Goal: Book appointment/travel/reservation

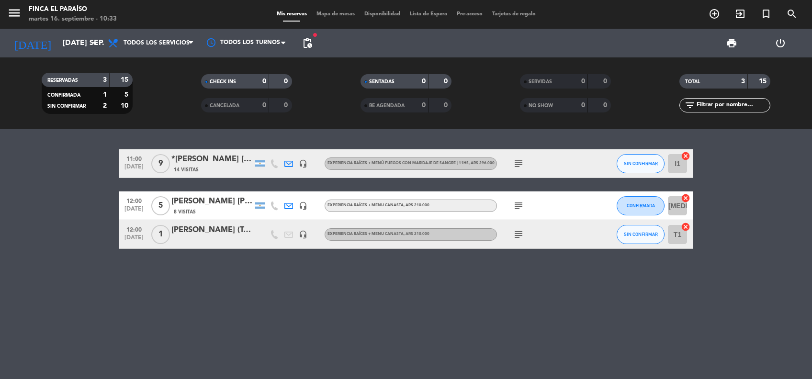
click at [64, 46] on input "[DATE] sep." at bounding box center [108, 43] width 101 height 19
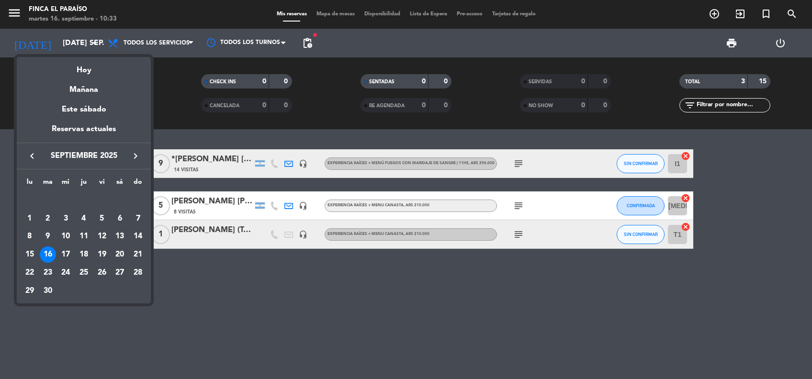
click at [138, 155] on icon "keyboard_arrow_right" at bounding box center [135, 155] width 11 height 11
click at [64, 217] on div "1" at bounding box center [65, 219] width 16 height 16
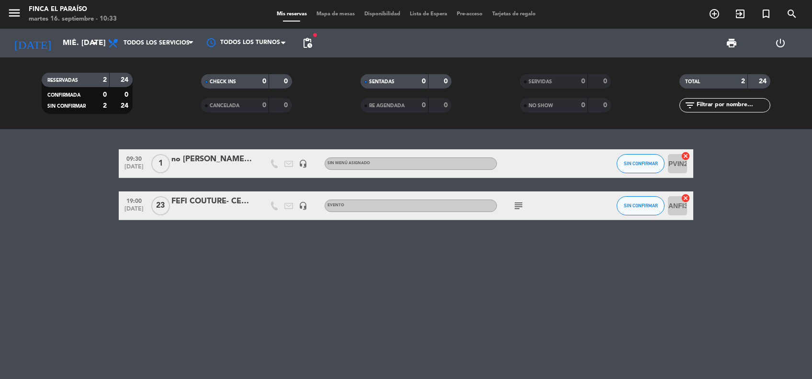
click at [521, 210] on icon "subject" at bounding box center [518, 205] width 11 height 11
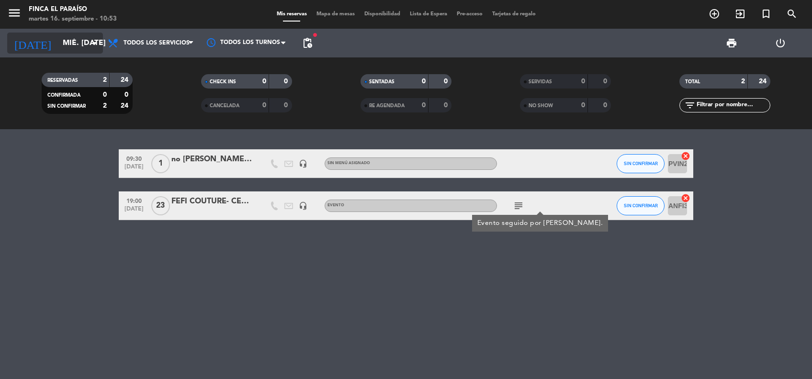
click at [73, 44] on input "mié. [DATE]" at bounding box center [108, 43] width 101 height 19
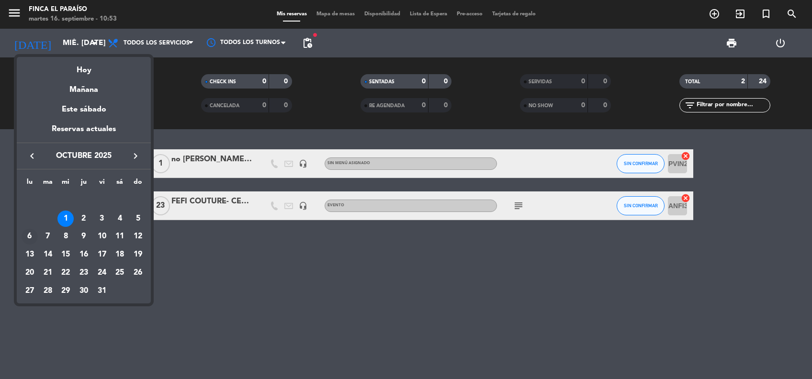
click at [23, 235] on div "6" at bounding box center [30, 237] width 16 height 16
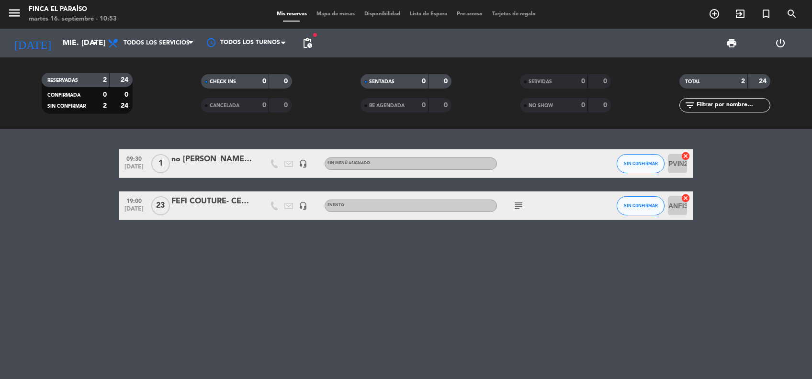
type input "lun. [DATE]"
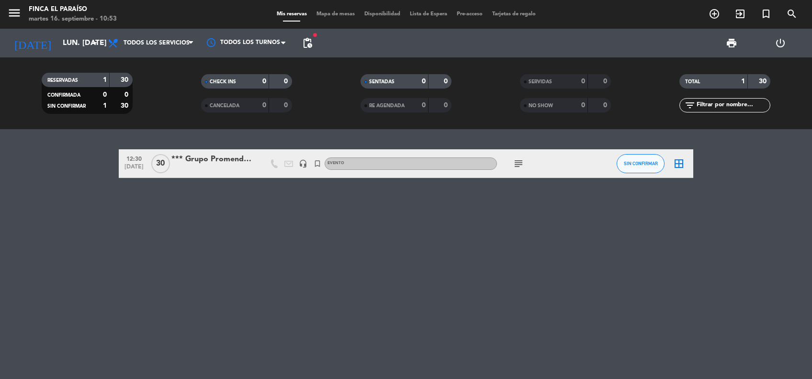
click at [207, 156] on div "*** Grupo Promendoza" at bounding box center [211, 159] width 81 height 12
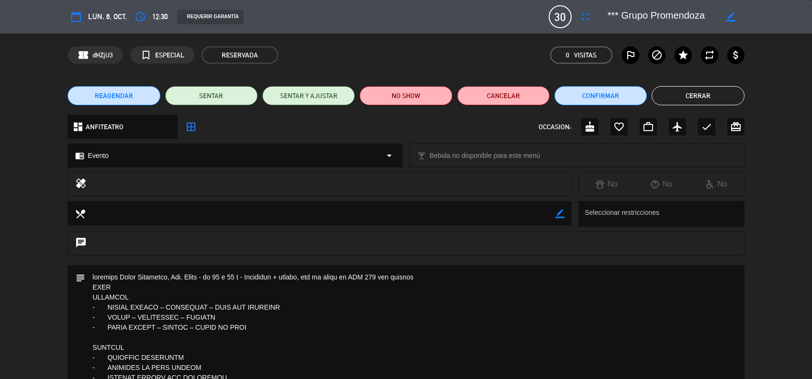
click at [585, 24] on button "fullscreen" at bounding box center [585, 16] width 17 height 17
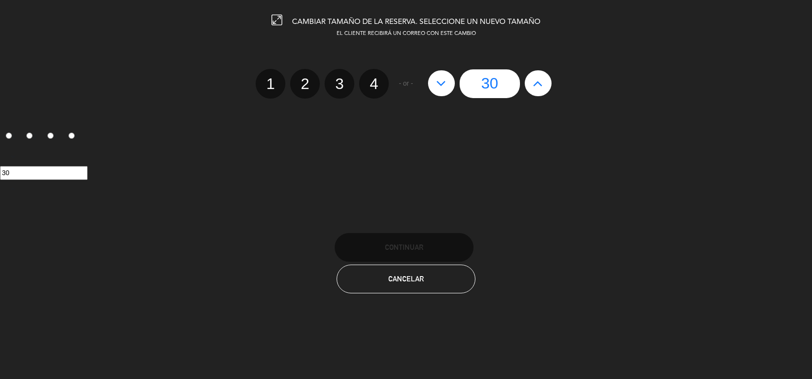
click at [446, 88] on icon at bounding box center [441, 83] width 10 height 15
type input "29"
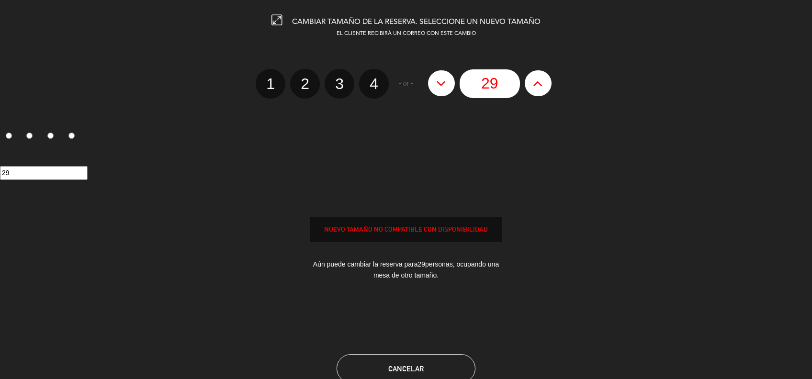
click at [446, 88] on icon at bounding box center [441, 83] width 10 height 15
type input "28"
click at [446, 88] on icon at bounding box center [441, 83] width 10 height 15
type input "27"
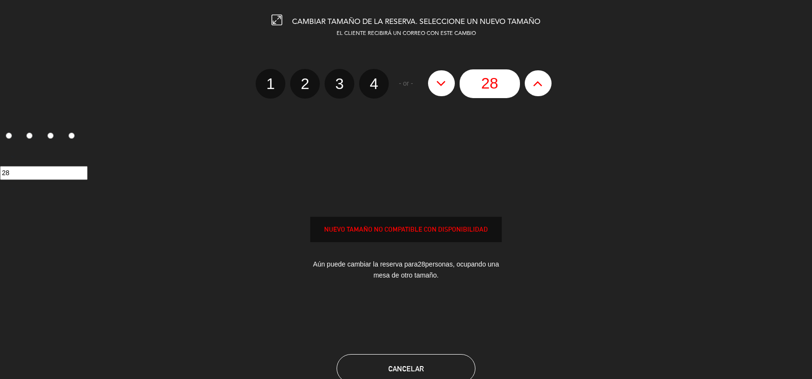
type input "27"
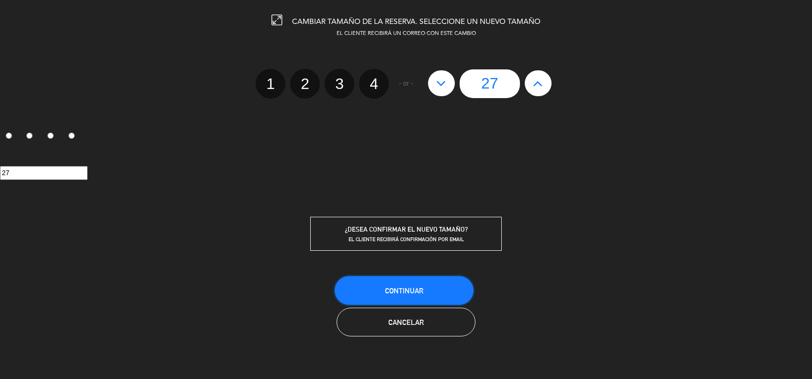
click at [418, 298] on button "Continuar" at bounding box center [404, 290] width 139 height 29
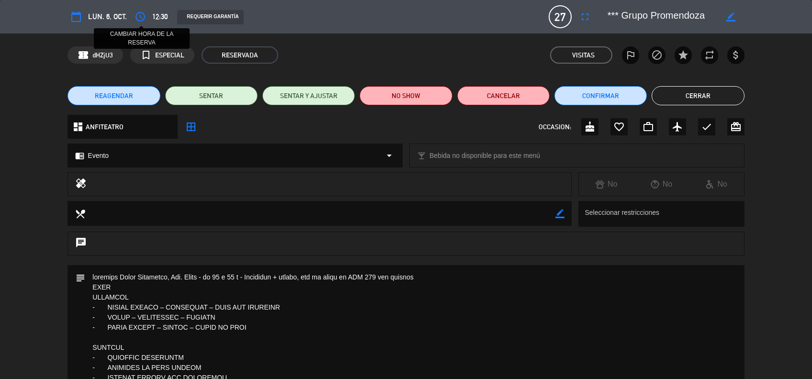
click at [141, 23] on button "access_time" at bounding box center [140, 16] width 17 height 17
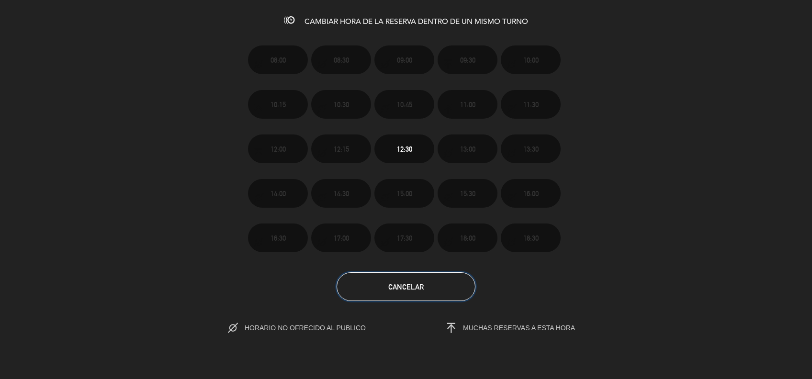
click at [424, 283] on button "Cancelar" at bounding box center [406, 286] width 139 height 29
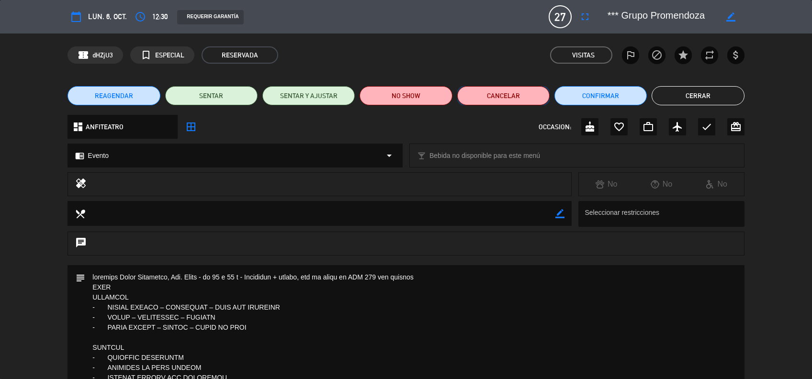
click at [493, 92] on button "Cancelar" at bounding box center [503, 95] width 92 height 19
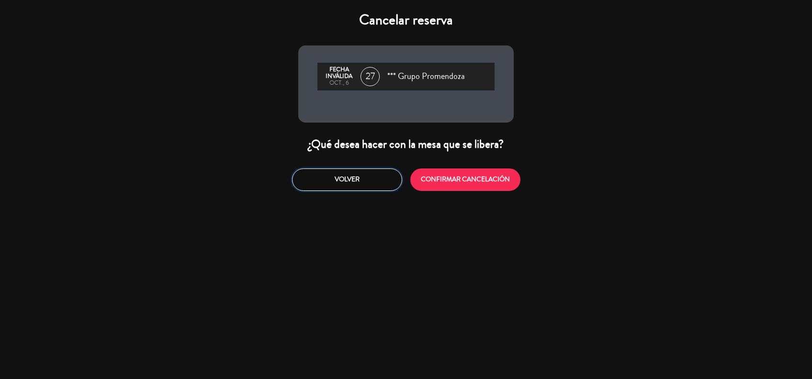
click at [355, 184] on button "Volver" at bounding box center [347, 180] width 110 height 23
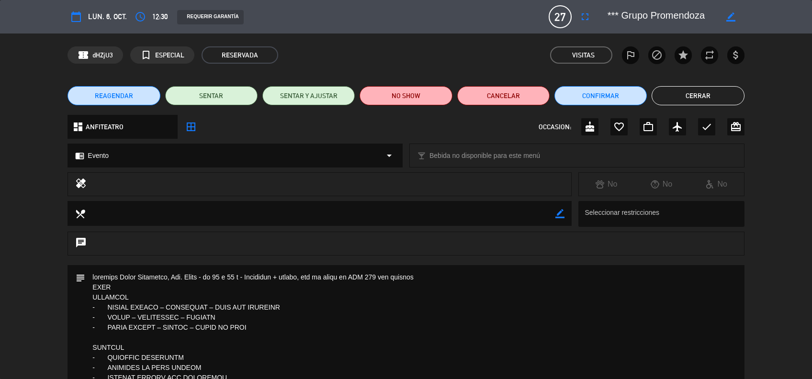
click at [110, 94] on span "REAGENDAR" at bounding box center [114, 96] width 38 height 10
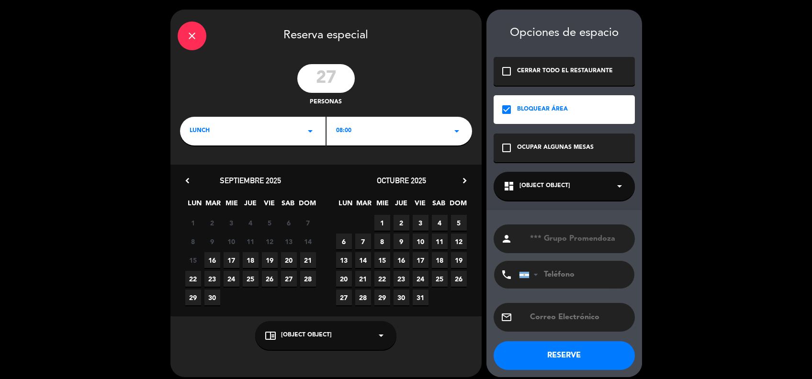
click at [456, 131] on icon "arrow_drop_down" at bounding box center [456, 130] width 11 height 11
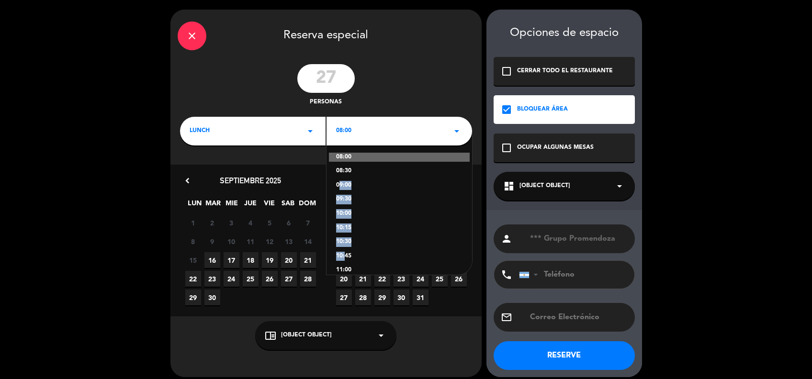
drag, startPoint x: 342, startPoint y: 252, endPoint x: 334, endPoint y: 176, distance: 76.6
click at [334, 176] on div "08:00 08:30 09:00 09:30 10:00 10:15 10:30 10:45 11:00 11:30 12:00 12:15 12:30 1…" at bounding box center [400, 203] width 146 height 144
drag, startPoint x: 334, startPoint y: 176, endPoint x: 345, endPoint y: 209, distance: 34.2
click at [345, 209] on div "08:00 08:30 09:00 09:30 10:00 10:15 10:30 10:45 11:00 11:30 12:00 12:15 12:30 1…" at bounding box center [400, 203] width 146 height 144
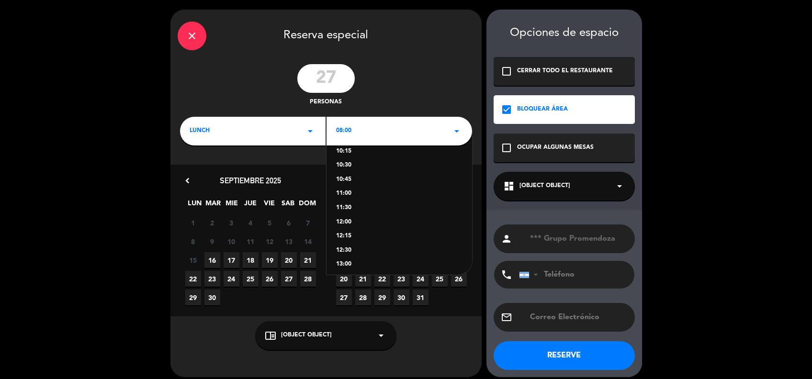
click at [345, 226] on div "12:00" at bounding box center [399, 223] width 126 height 10
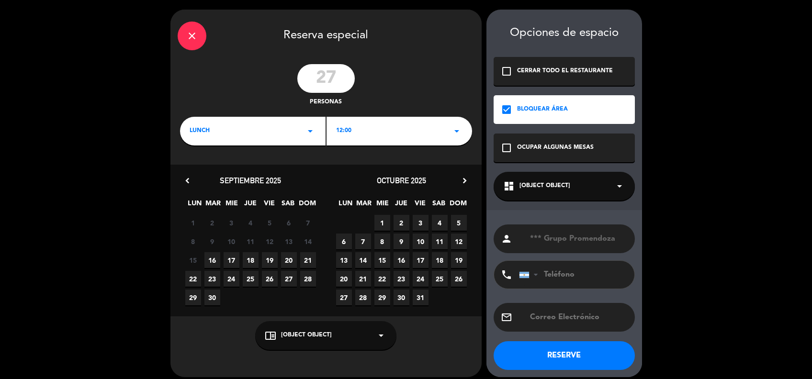
click at [544, 364] on button "RESERVE" at bounding box center [564, 355] width 141 height 29
click at [613, 178] on div "dashboard [object Object] arrow_drop_down" at bounding box center [564, 186] width 141 height 29
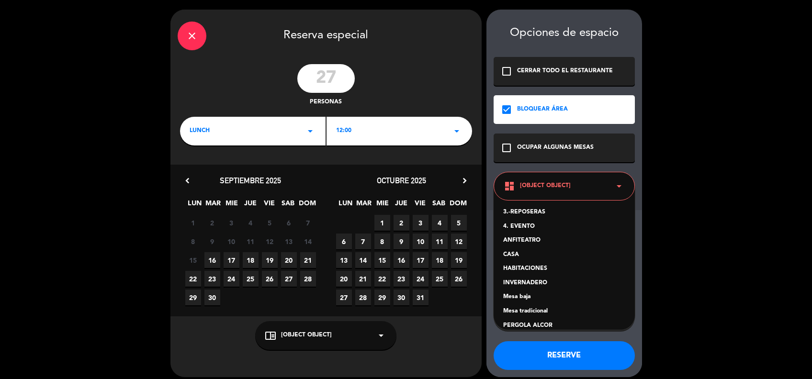
click at [525, 282] on div "INVERNADERO" at bounding box center [564, 284] width 122 height 10
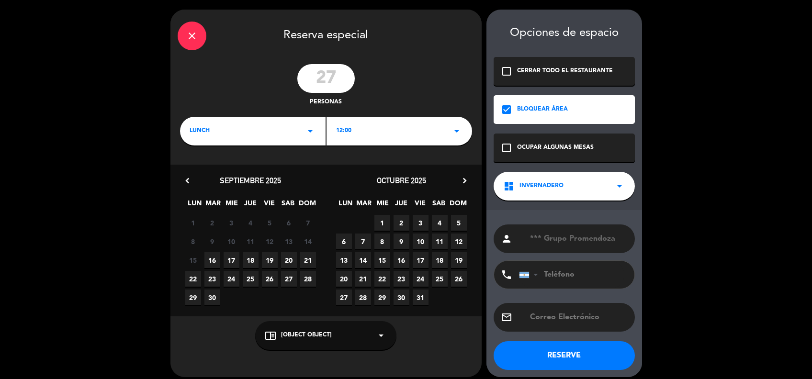
click at [560, 364] on button "RESERVE" at bounding box center [564, 355] width 141 height 29
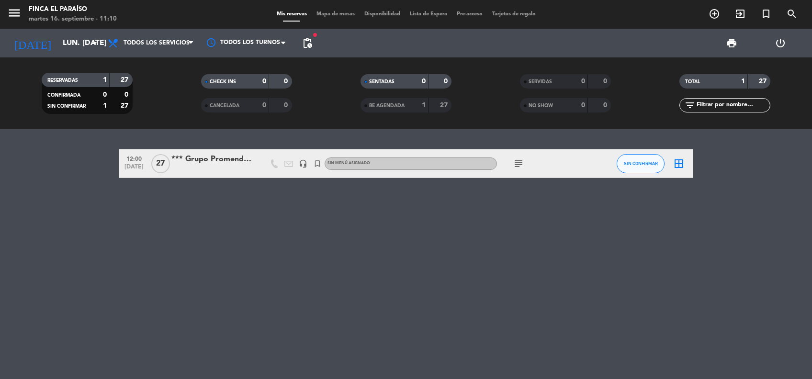
click at [315, 40] on span "pending_actions" at bounding box center [307, 43] width 19 height 19
click at [302, 45] on span "pending_actions" at bounding box center [307, 42] width 11 height 11
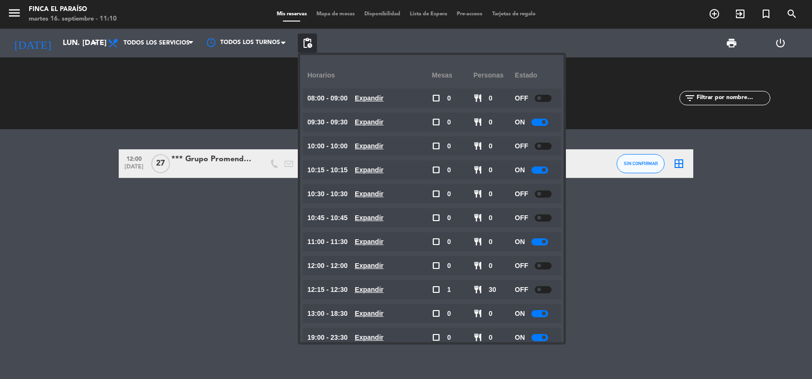
click at [197, 253] on div "12:00 [DATE] *** Grupo Promendoza headset_mic turned_in_not Sin menú asignado s…" at bounding box center [406, 254] width 812 height 250
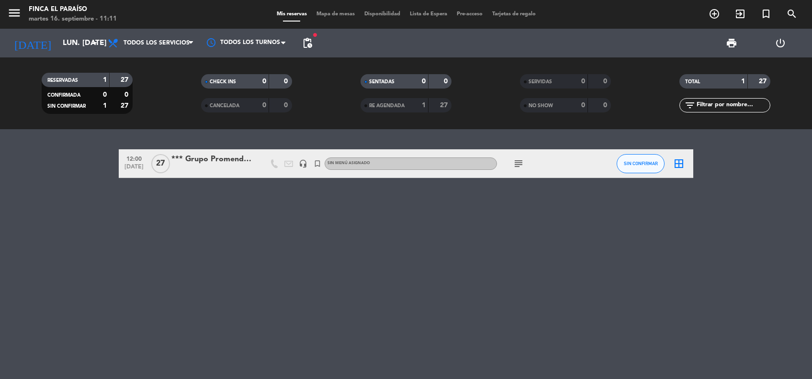
click at [195, 158] on div "*** Grupo Promendoza" at bounding box center [211, 159] width 81 height 12
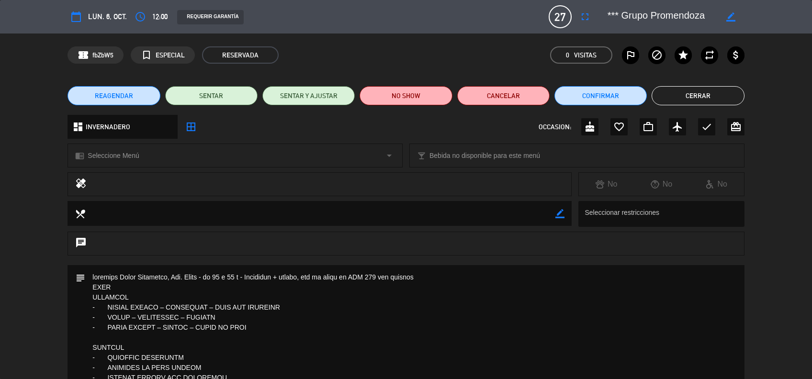
click at [128, 151] on span "Seleccione Menú" at bounding box center [113, 155] width 51 height 11
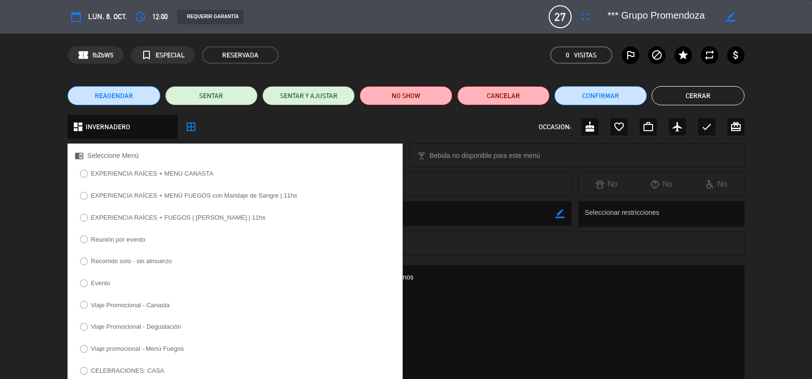
click at [102, 280] on label "Evento" at bounding box center [100, 283] width 19 height 6
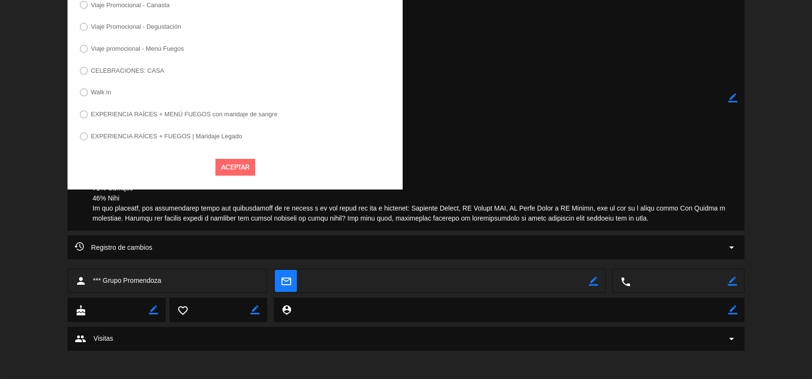
click at [237, 176] on button "Aceptar" at bounding box center [236, 167] width 40 height 17
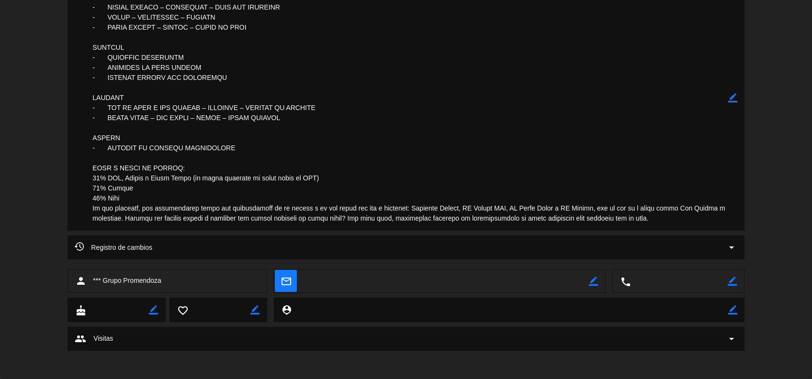
click at [802, 82] on div "subject border_color" at bounding box center [406, 100] width 812 height 271
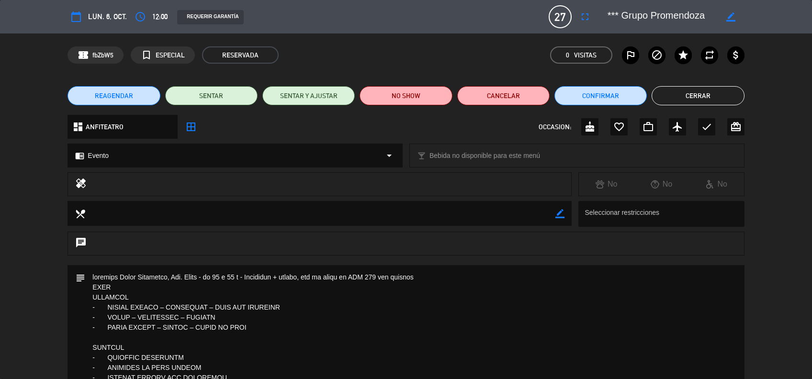
click at [675, 91] on button "Cerrar" at bounding box center [698, 95] width 92 height 19
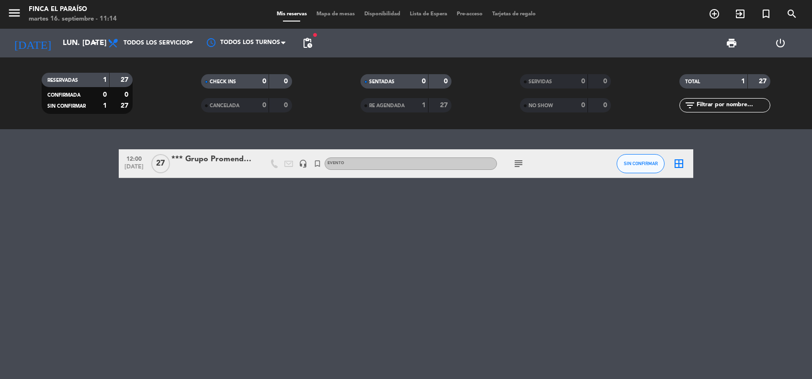
drag, startPoint x: 717, startPoint y: 282, endPoint x: 460, endPoint y: 244, distance: 259.9
click at [717, 282] on div "12:00 [DATE] *** Grupo Promendoza headset_mic turned_in_not Evento subject SIN …" at bounding box center [406, 254] width 812 height 250
click at [58, 43] on input "lun. [DATE]" at bounding box center [108, 43] width 101 height 19
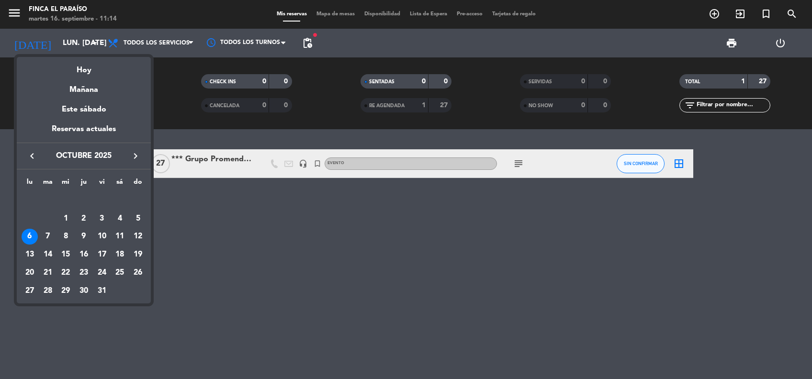
click at [158, 164] on div at bounding box center [406, 189] width 812 height 379
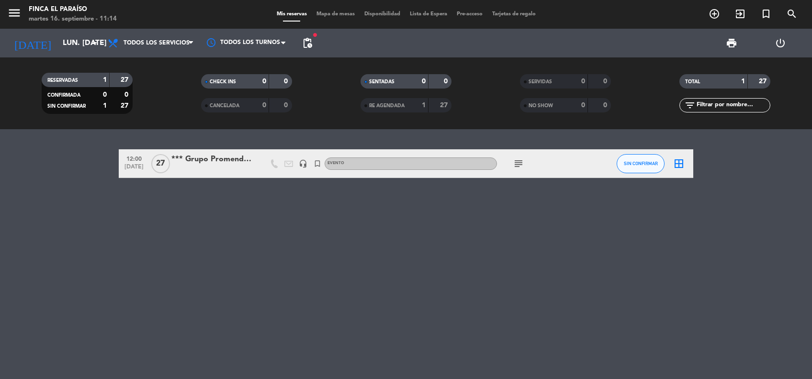
click at [158, 164] on span "27" at bounding box center [160, 163] width 19 height 19
click at [221, 160] on div "*** Grupo Promendoza" at bounding box center [211, 159] width 81 height 12
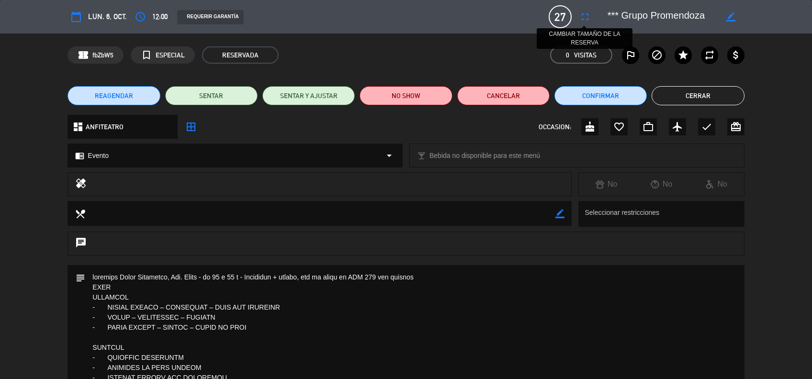
click at [586, 15] on icon "fullscreen" at bounding box center [584, 16] width 11 height 11
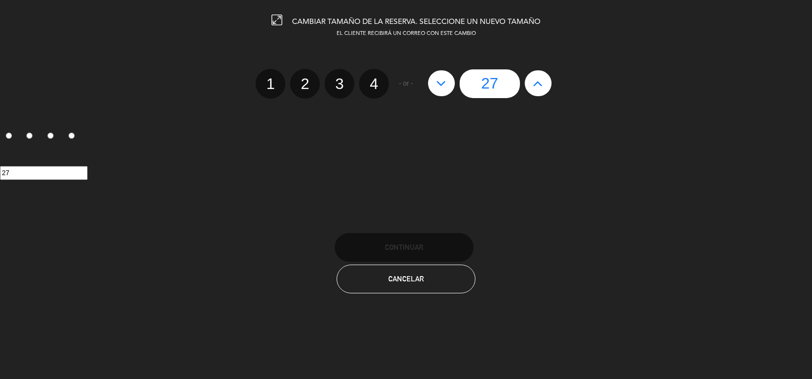
click at [534, 91] on button at bounding box center [538, 83] width 27 height 26
type input "28"
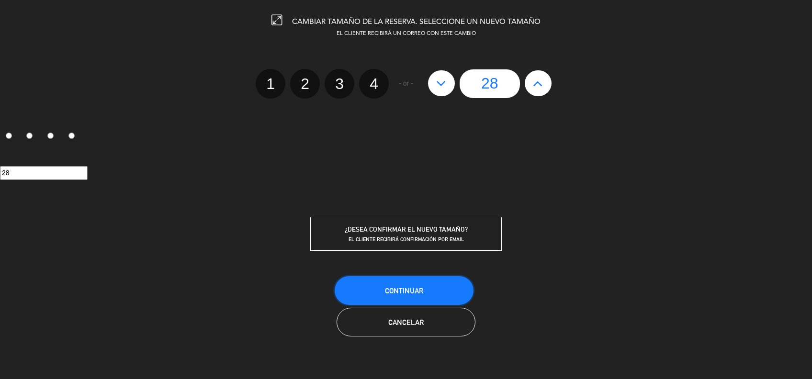
click at [418, 288] on span "Continuar" at bounding box center [404, 291] width 38 height 8
click at [536, 88] on icon at bounding box center [538, 83] width 10 height 15
type input "29"
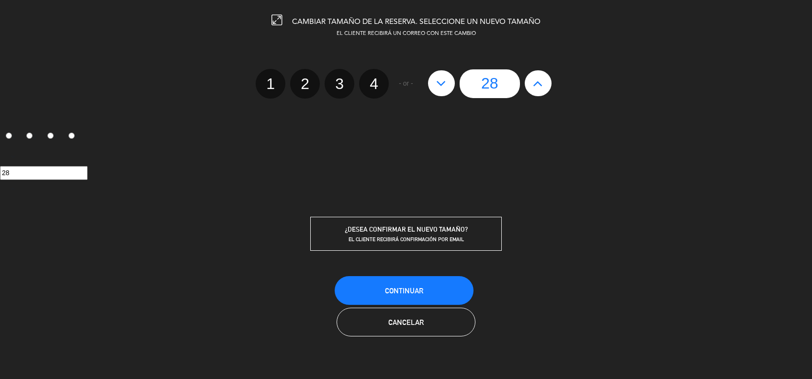
type input "29"
click at [536, 88] on icon at bounding box center [538, 83] width 10 height 15
type input "30"
click at [432, 287] on button "Continuar" at bounding box center [404, 290] width 139 height 29
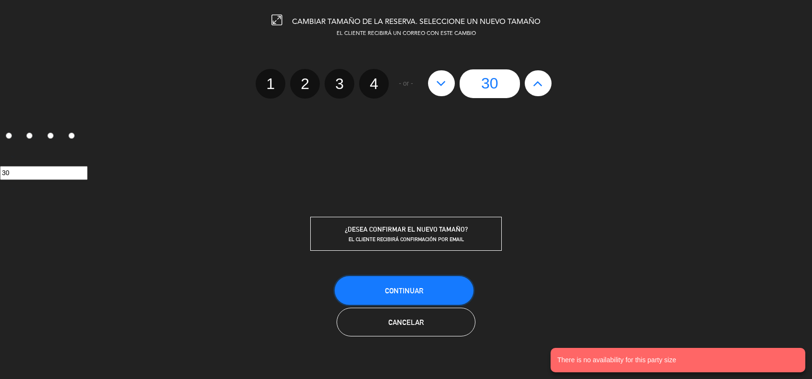
click at [432, 287] on button "Continuar" at bounding box center [404, 290] width 139 height 29
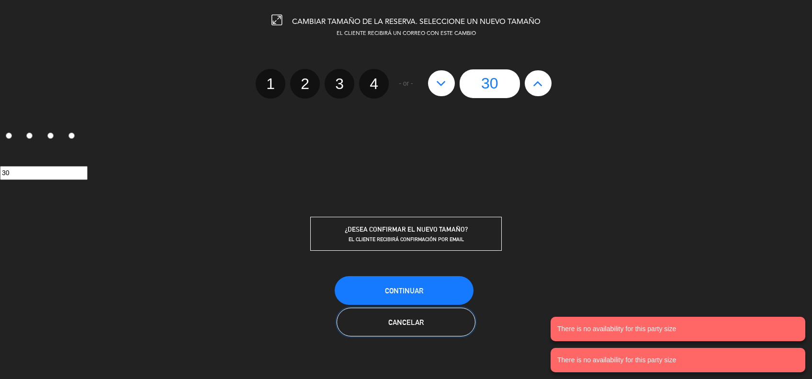
click at [425, 333] on button "Cancelar" at bounding box center [406, 322] width 139 height 29
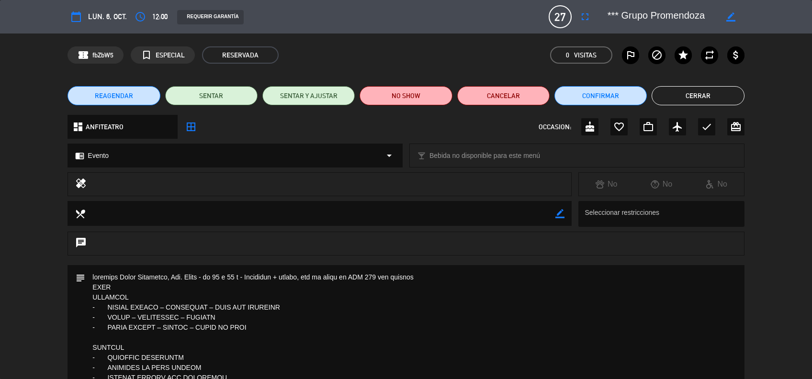
click at [125, 88] on button "REAGENDAR" at bounding box center [114, 95] width 92 height 19
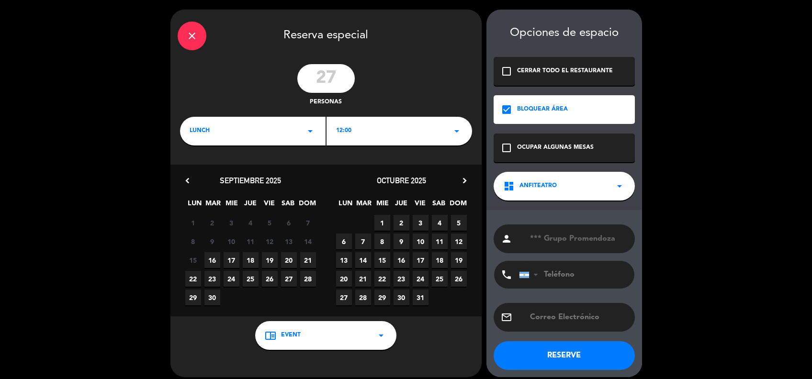
click at [318, 71] on input "27" at bounding box center [325, 78] width 57 height 29
type input "2"
type input "30"
click at [536, 353] on button "RESERVE" at bounding box center [564, 355] width 141 height 29
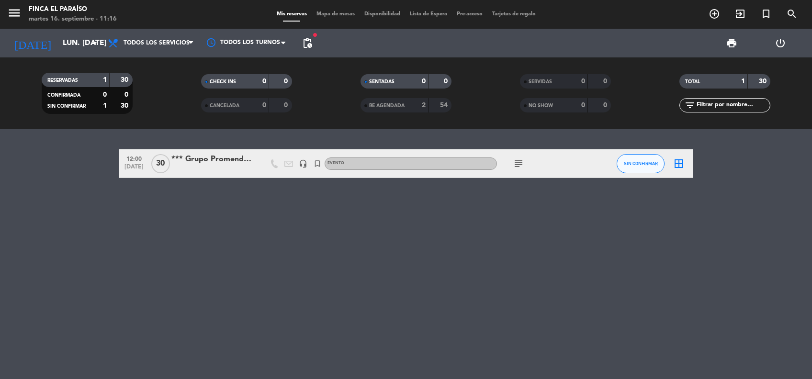
click at [224, 164] on div "*** Grupo Promendoza" at bounding box center [211, 159] width 81 height 12
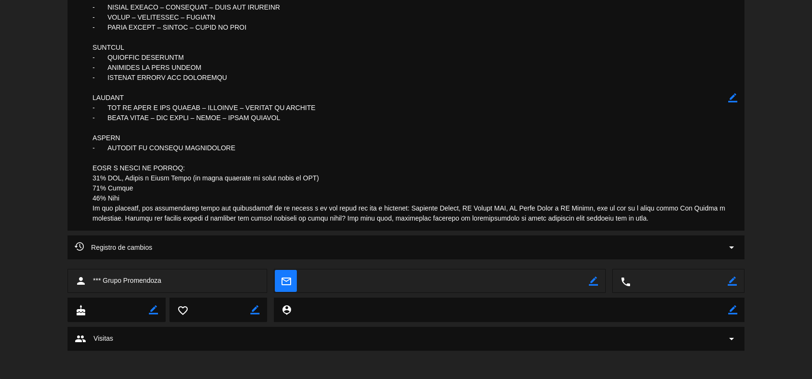
click at [732, 100] on icon "border_color" at bounding box center [732, 97] width 9 height 9
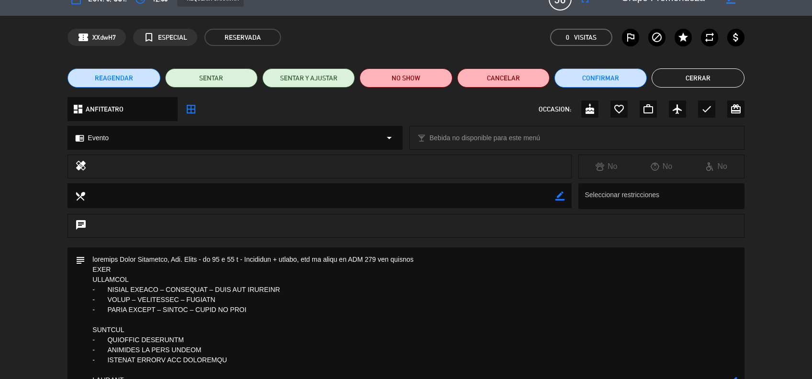
scroll to position [0, 0]
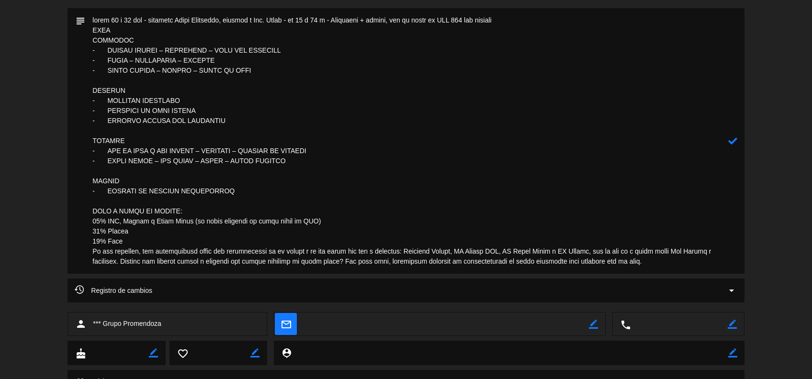
scroll to position [300, 0]
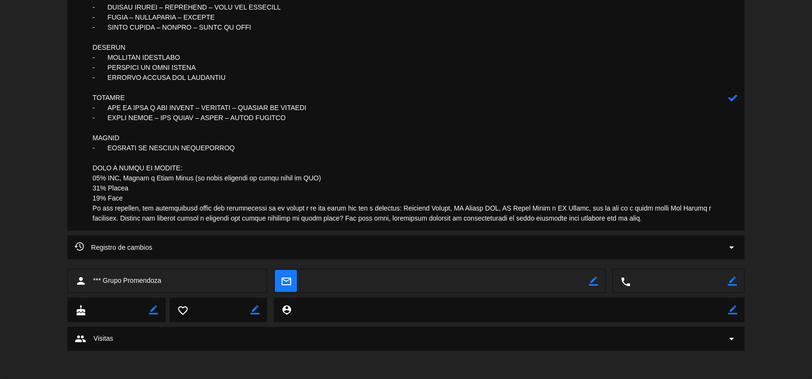
type textarea "lorem 49 i 61 dol - sitametc Adipi Elitseddo, eiusmod t Inc. Utlab - et 20 d 27…"
click at [732, 92] on div at bounding box center [732, 98] width 9 height 266
click at [733, 98] on icon at bounding box center [732, 97] width 9 height 9
click at [785, 162] on div "subject border_color" at bounding box center [406, 100] width 812 height 271
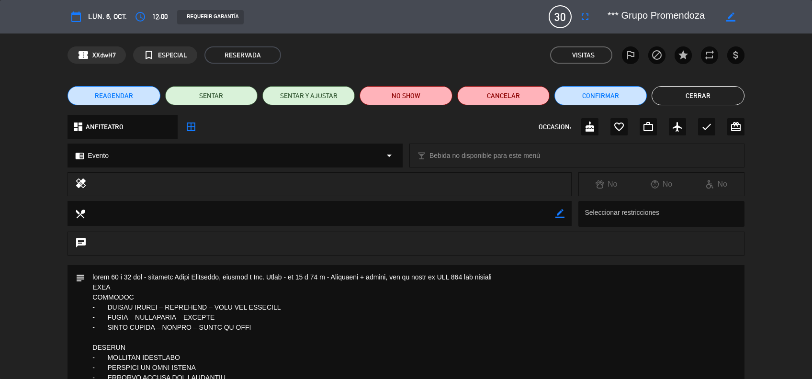
click at [709, 95] on button "Cerrar" at bounding box center [698, 95] width 92 height 19
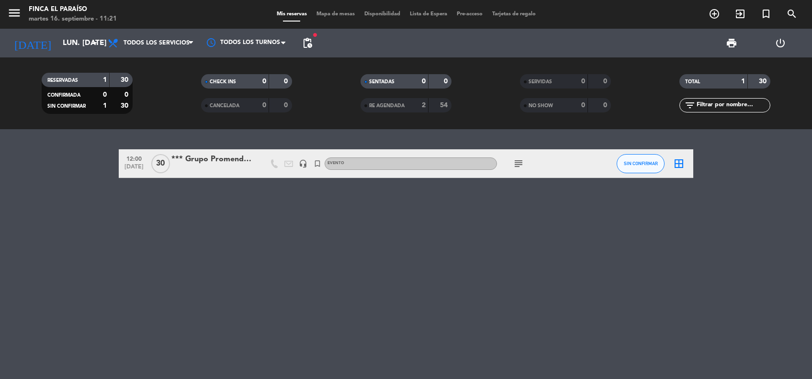
click at [522, 257] on div "12:00 [DATE] *** Grupo Promendoza headset_mic turned_in_not Evento subject SIN …" at bounding box center [406, 254] width 812 height 250
